Goal: Task Accomplishment & Management: Manage account settings

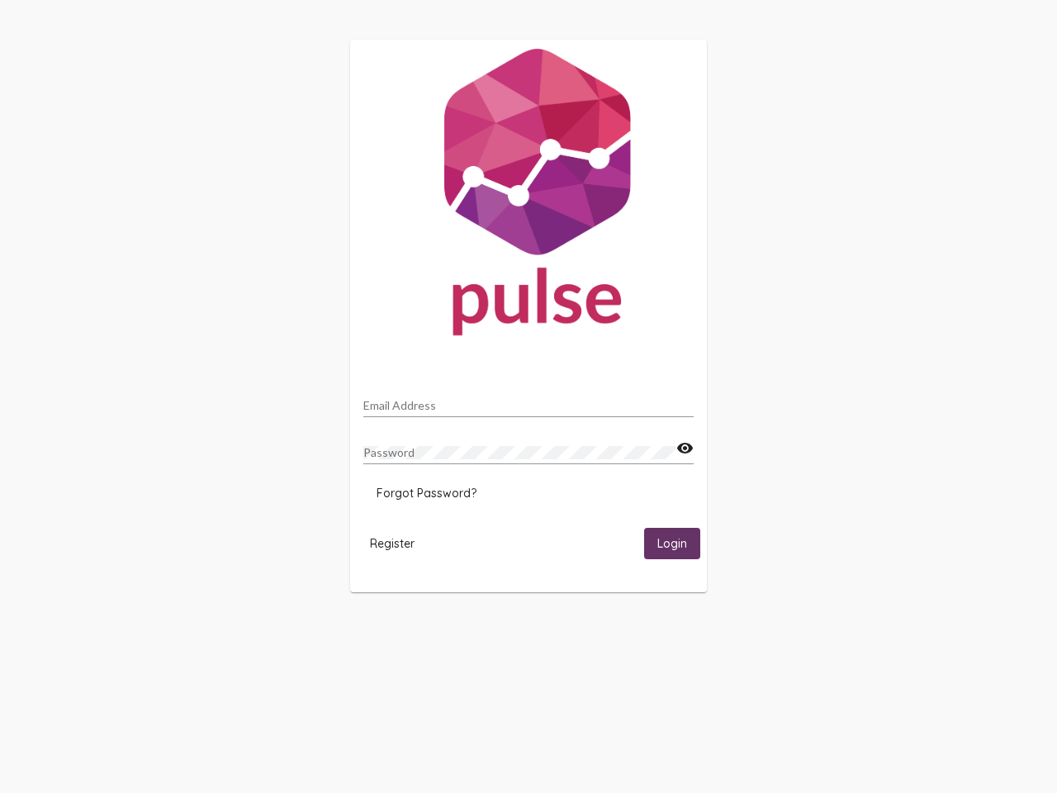
click at [528, 400] on input "Email Address" at bounding box center [528, 405] width 330 height 13
click at [684, 448] on mat-icon "visibility" at bounding box center [684, 448] width 17 height 20
click at [426, 493] on span "Forgot Password?" at bounding box center [426, 492] width 100 height 15
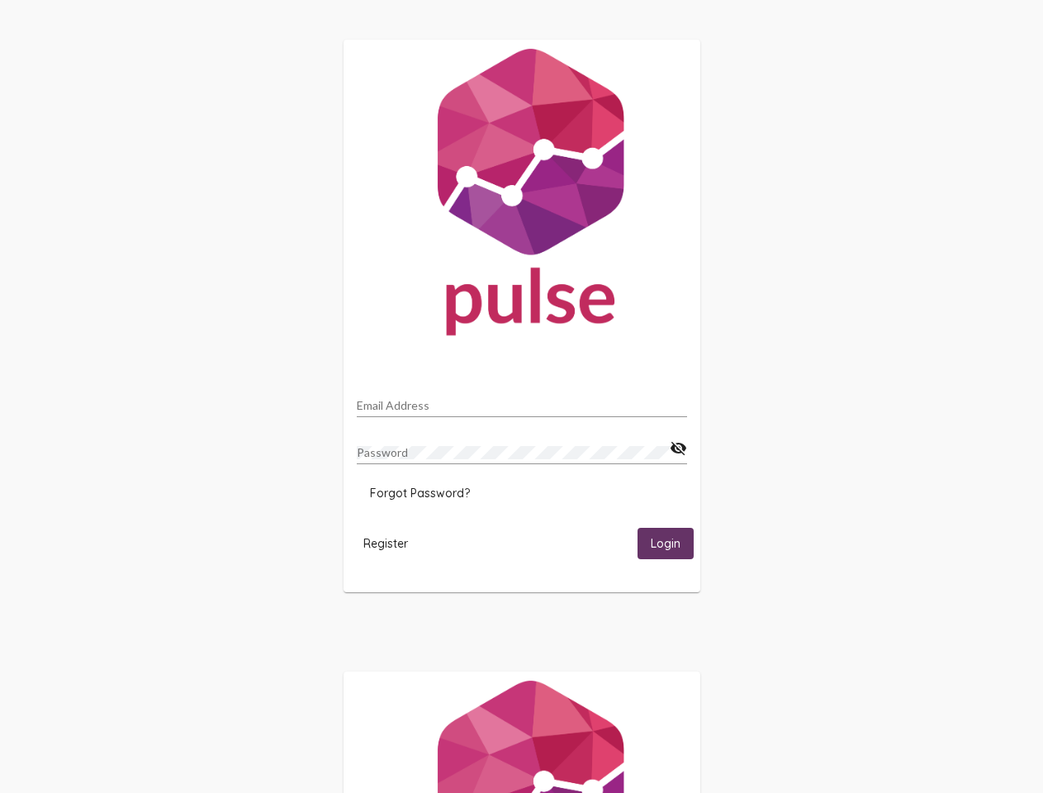
click at [392, 542] on span "Register" at bounding box center [385, 543] width 45 height 15
click at [672, 542] on span "Login" at bounding box center [666, 544] width 30 height 15
